Goal: Check status: Check status

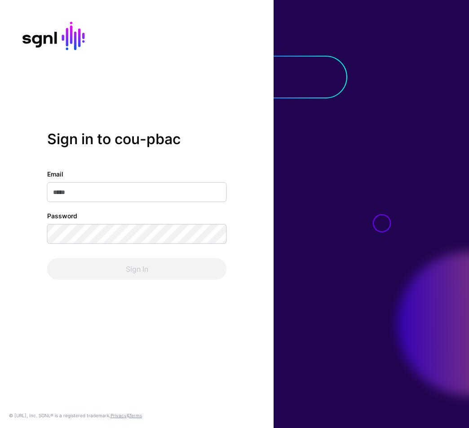
click at [0, 427] on com-1password-button at bounding box center [0, 428] width 0 height 0
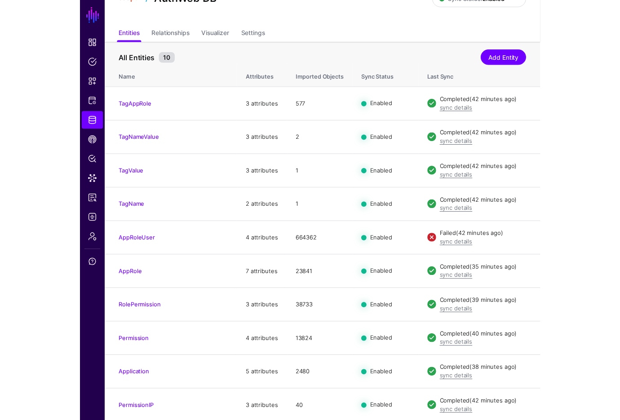
scroll to position [44, 0]
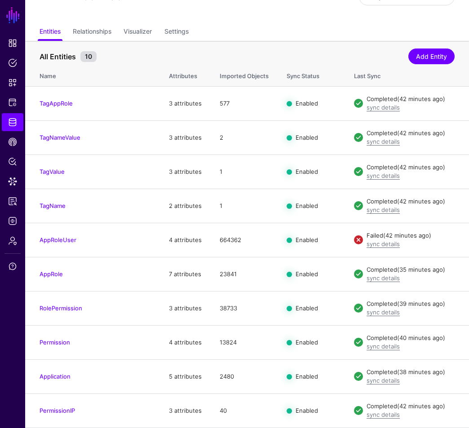
drag, startPoint x: 465, startPoint y: 420, endPoint x: 597, endPoint y: 430, distance: 131.9
click at [468, 427] on html "SGNL Dashboard Policies Snippets Protected Systems Identity Data Fabric CAEP Hu…" at bounding box center [234, 192] width 469 height 472
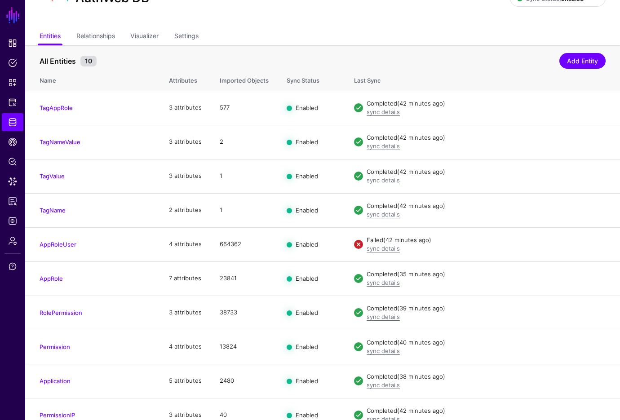
click at [454, 15] on div "AuthWeb DB Sync Status: Enabled Enabled Syncing active for all configured entit…" at bounding box center [322, 1] width 594 height 53
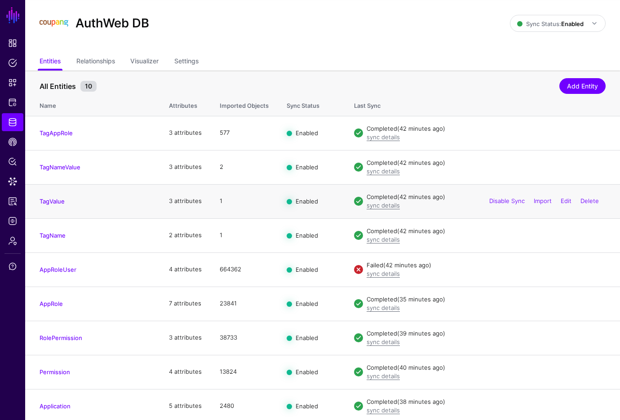
scroll to position [0, 0]
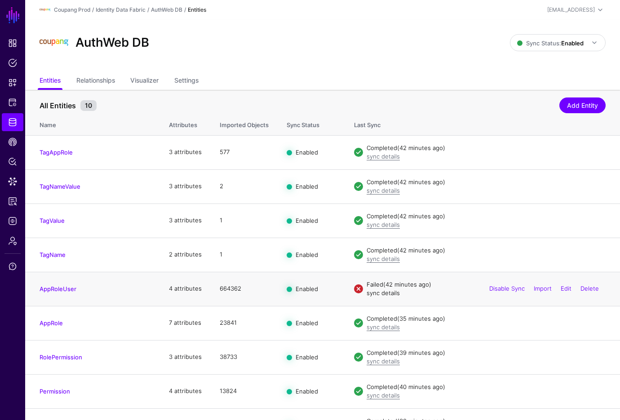
click at [380, 293] on link "sync details" at bounding box center [382, 292] width 33 height 7
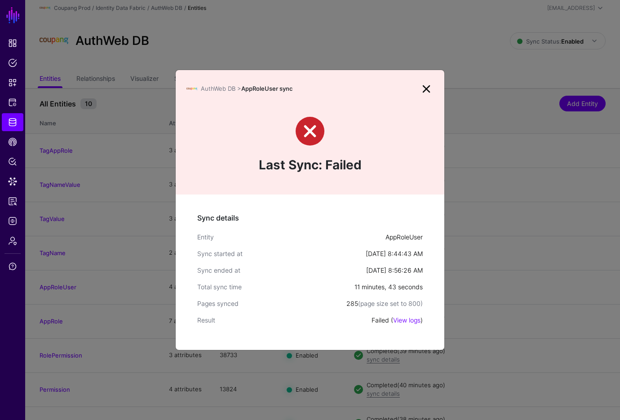
click at [429, 90] on link at bounding box center [426, 89] width 14 height 14
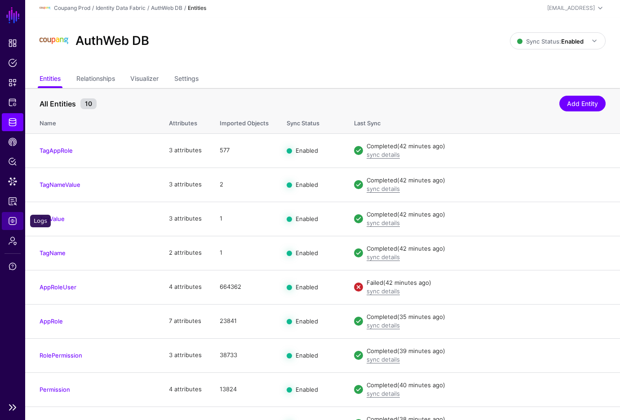
click at [9, 219] on span "Logs" at bounding box center [12, 220] width 9 height 9
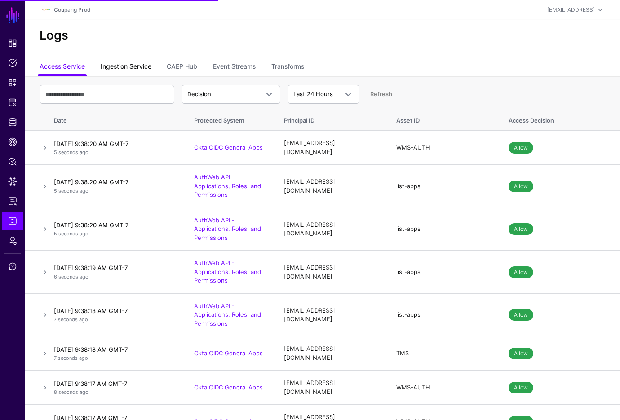
click at [135, 67] on link "Ingestion Service" at bounding box center [126, 67] width 51 height 17
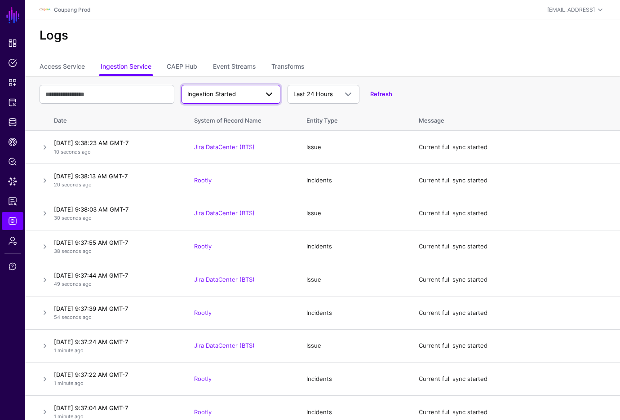
click at [233, 92] on span "Ingestion Started" at bounding box center [211, 93] width 48 height 7
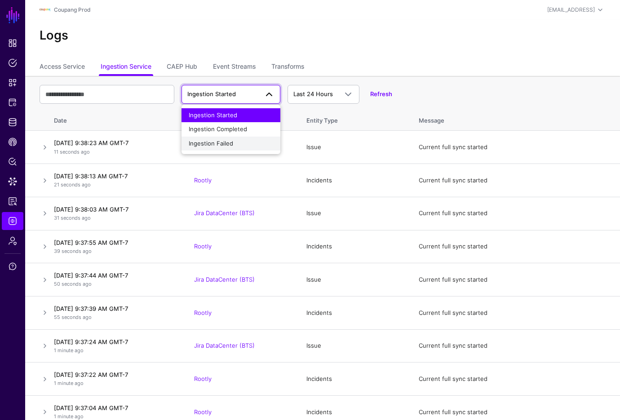
click at [238, 146] on div "Ingestion Failed" at bounding box center [231, 143] width 84 height 9
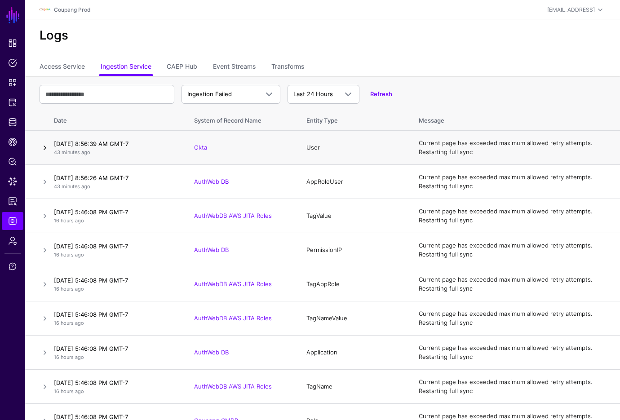
click at [42, 145] on link at bounding box center [45, 147] width 11 height 11
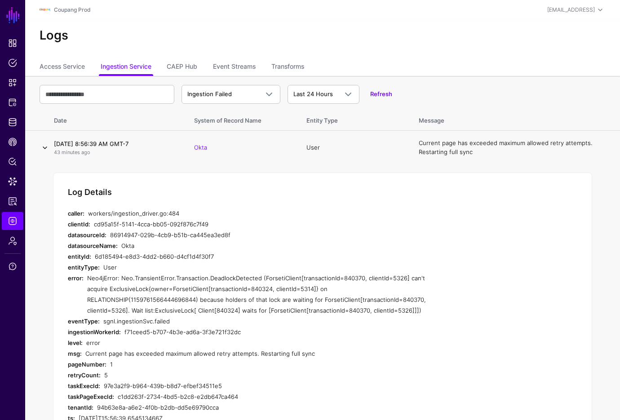
click at [42, 145] on link at bounding box center [45, 147] width 11 height 11
